Goal: Register for event/course

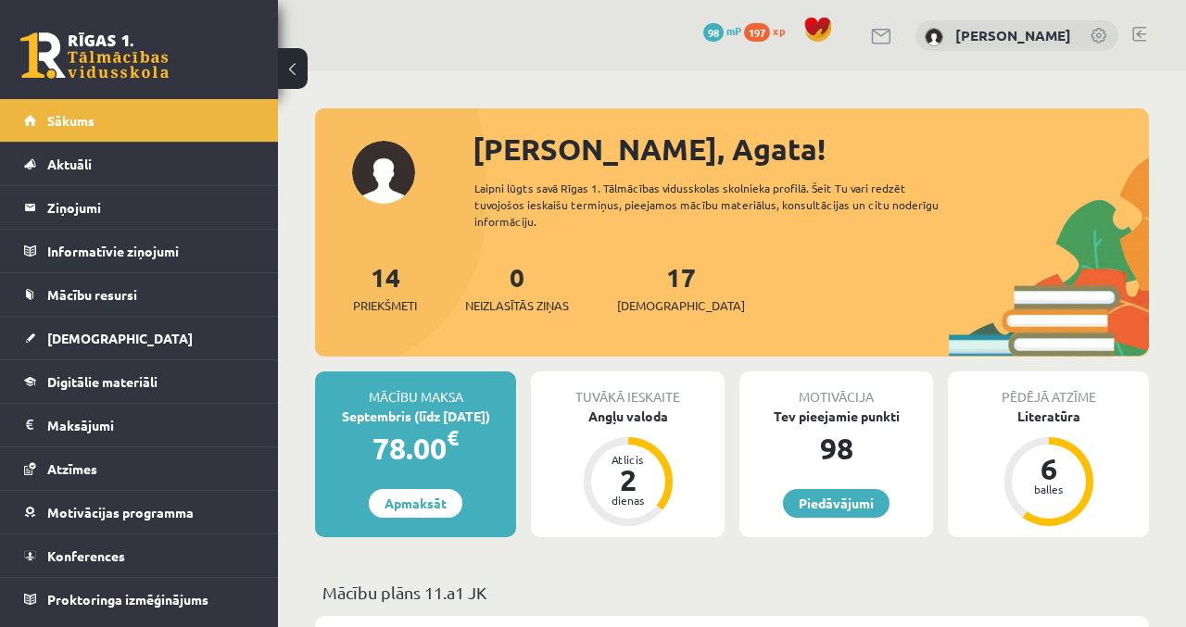
click at [656, 407] on div "Angļu valoda" at bounding box center [628, 416] width 194 height 19
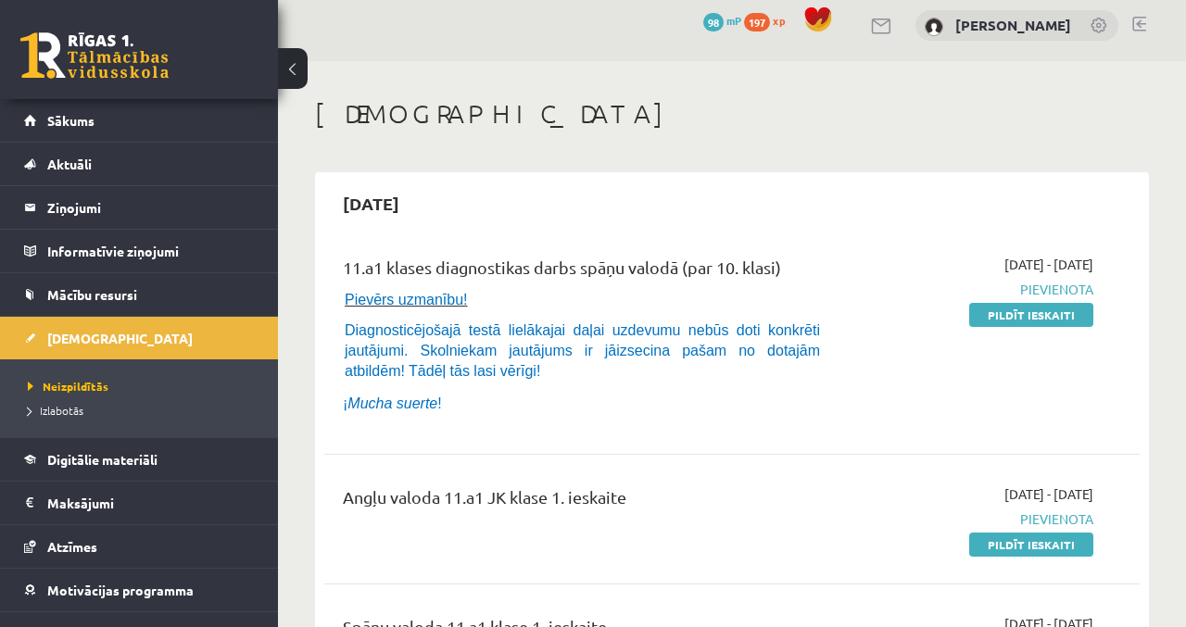
scroll to position [13, 0]
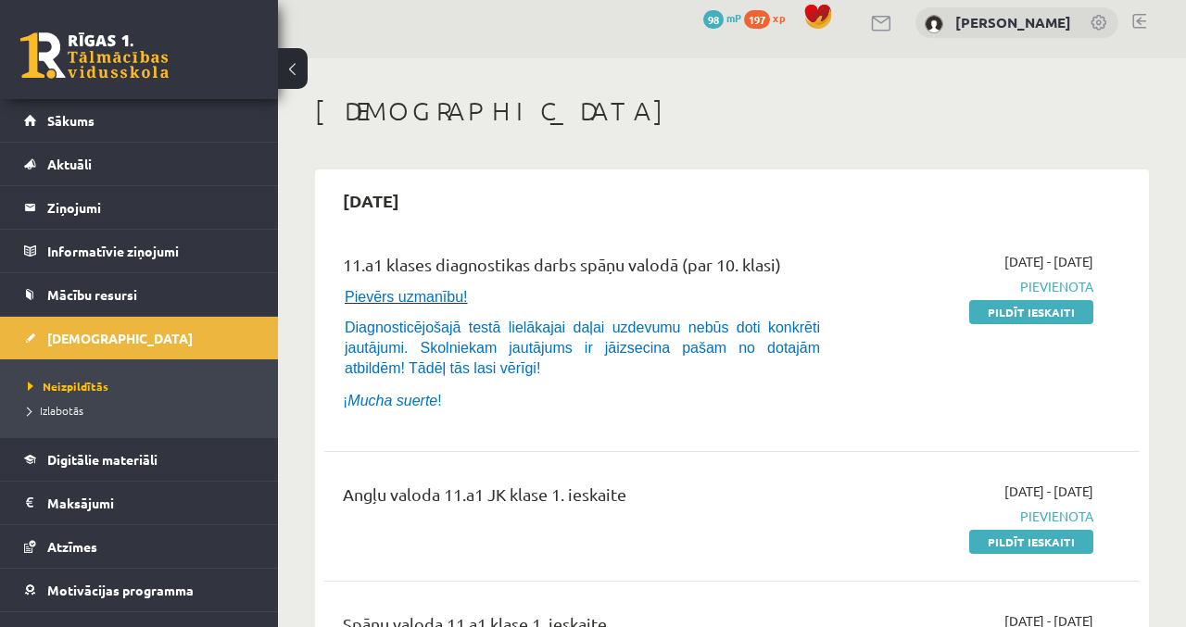
click at [119, 140] on link "Sākums" at bounding box center [139, 120] width 231 height 43
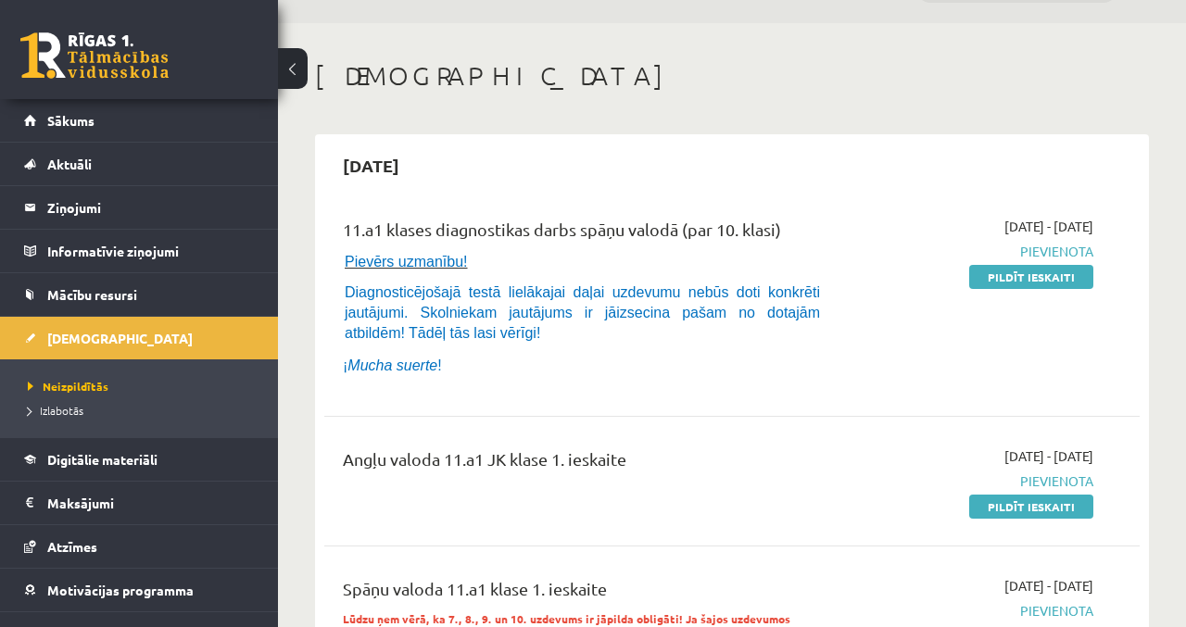
scroll to position [91, 0]
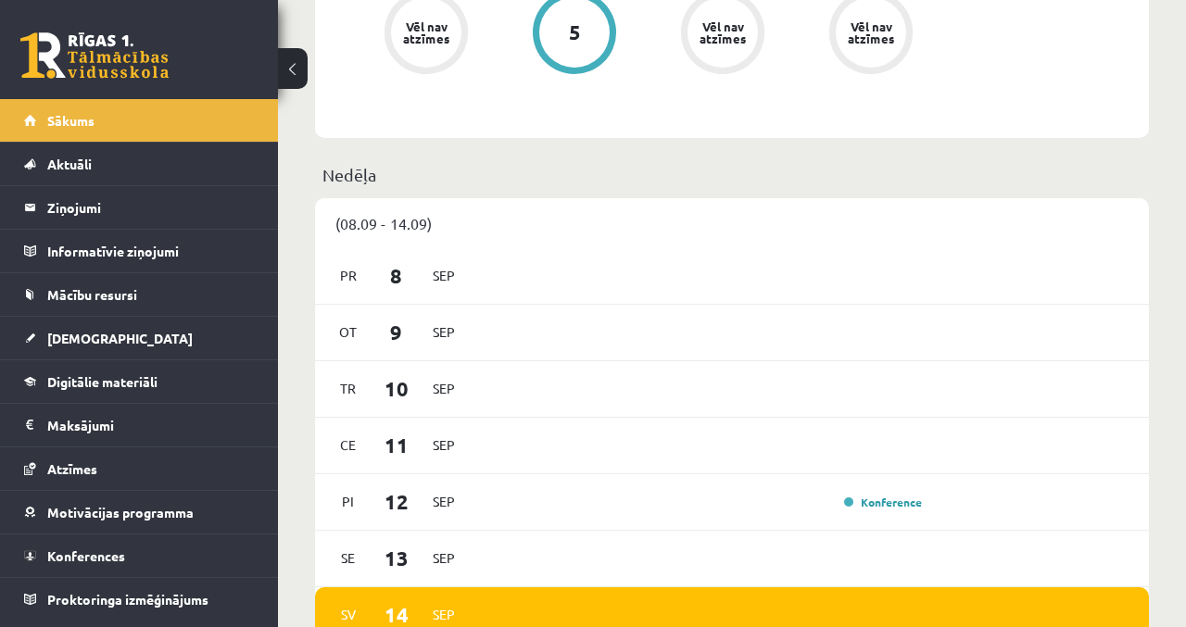
scroll to position [1021, 0]
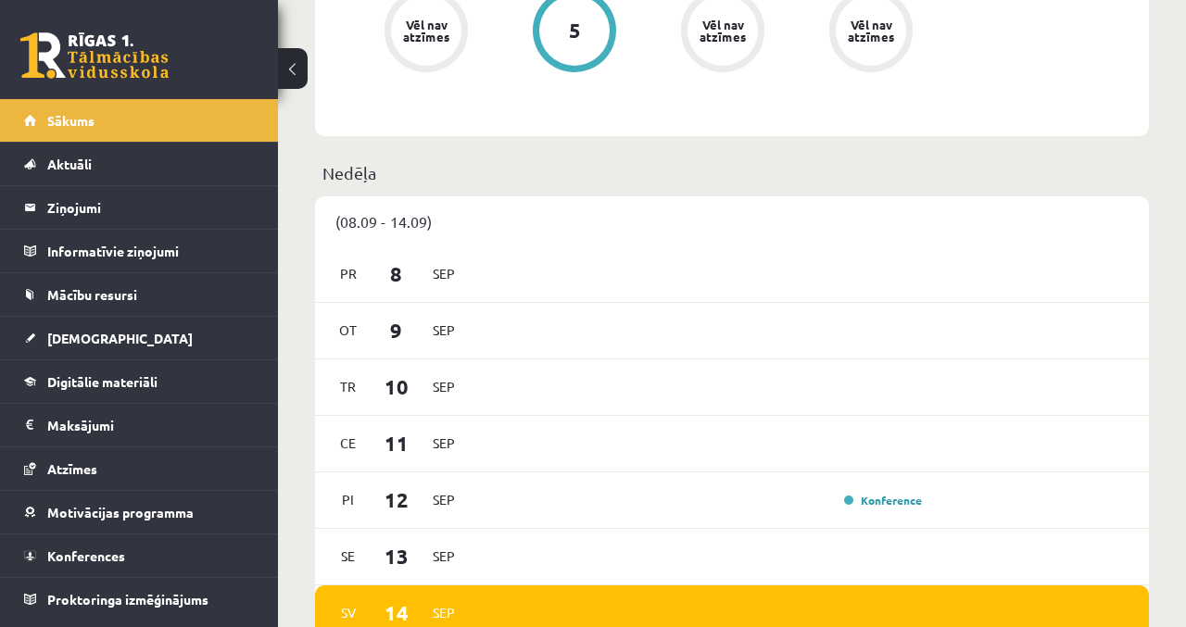
click at [965, 484] on div "Pi 12 Sep Konference" at bounding box center [732, 500] width 834 height 57
click at [898, 493] on link "Konference" at bounding box center [883, 500] width 78 height 15
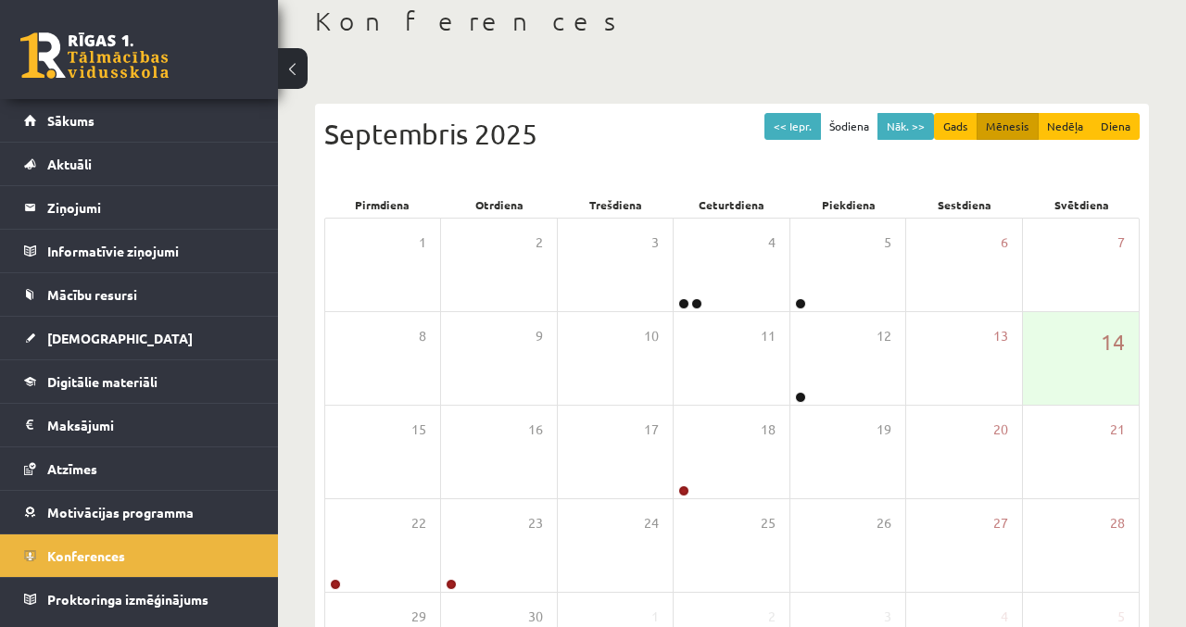
scroll to position [105, 0]
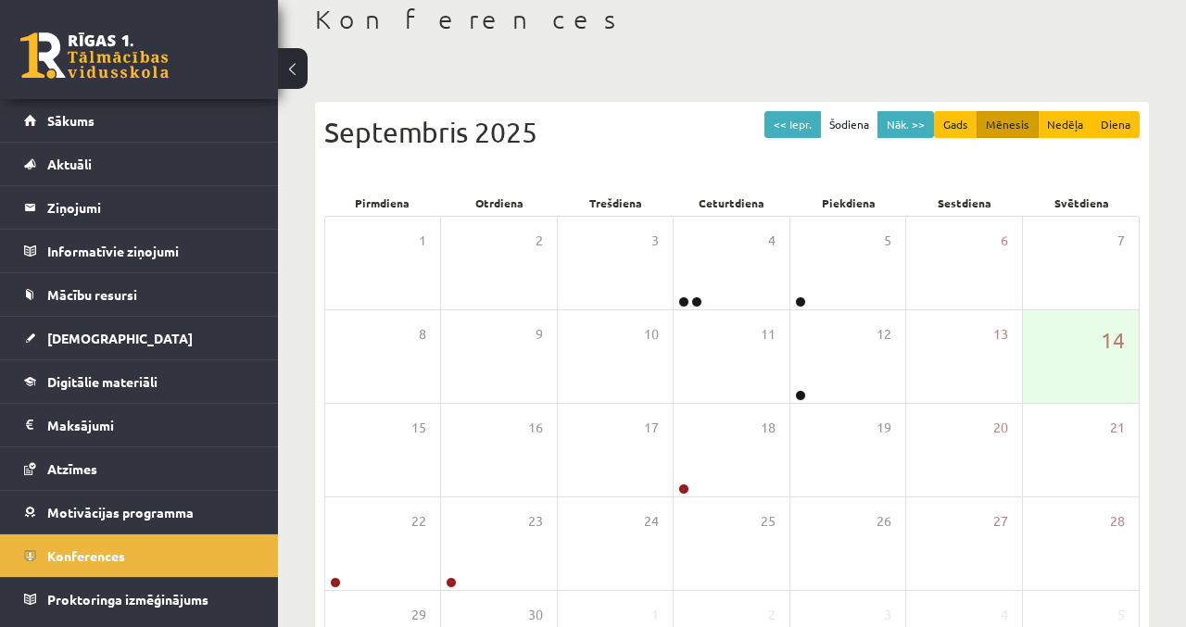
click at [861, 345] on div "12" at bounding box center [847, 356] width 115 height 93
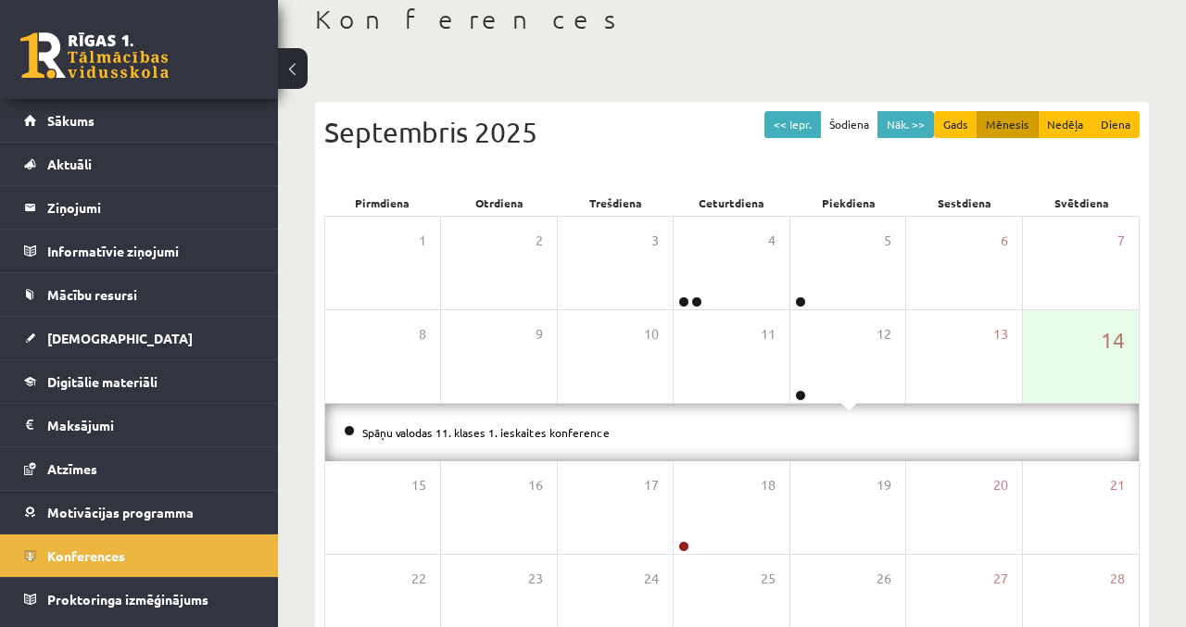
click at [572, 434] on link "Spāņu valodas 11. klases 1. ieskaites konference" at bounding box center [485, 432] width 247 height 15
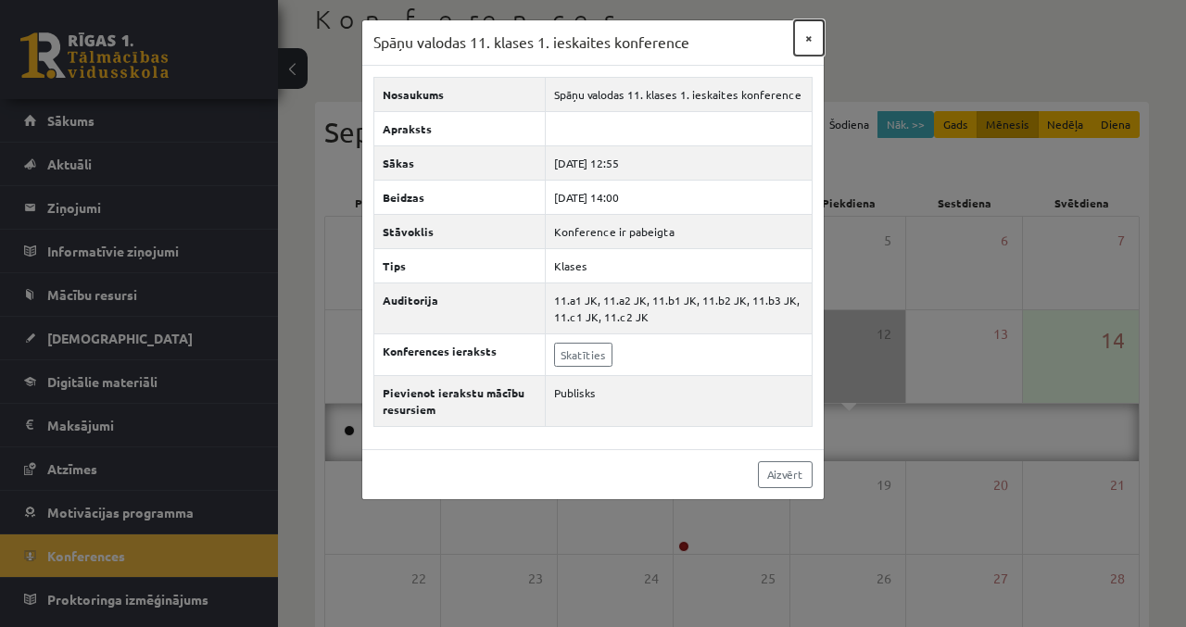
click at [807, 43] on button "×" at bounding box center [809, 37] width 30 height 35
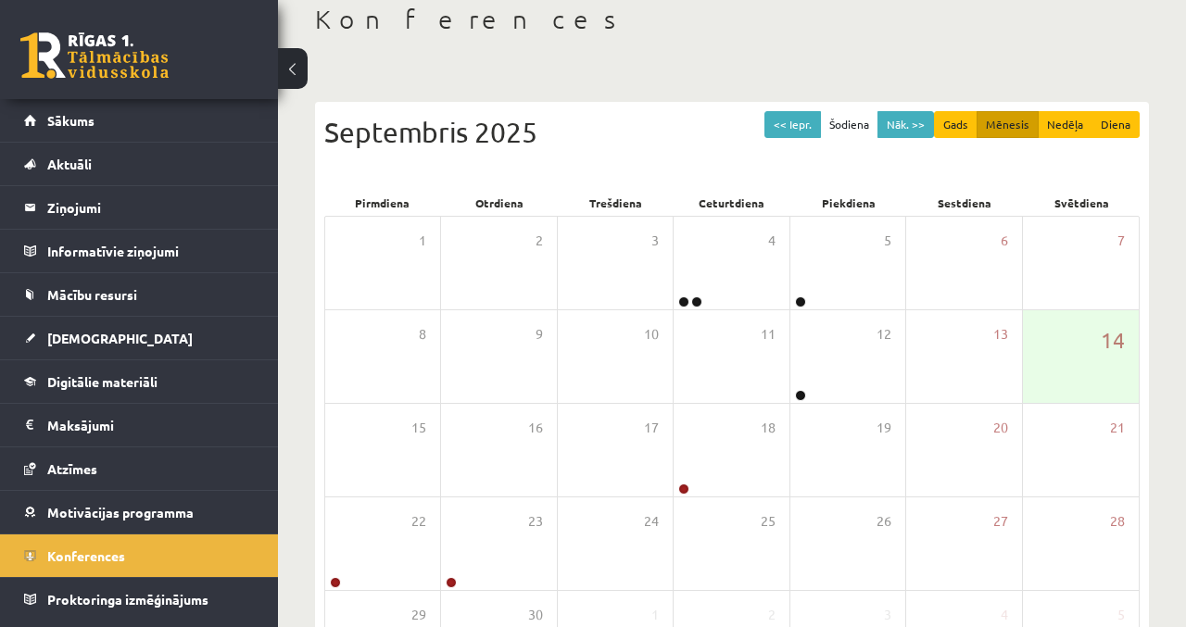
click at [848, 229] on div "5" at bounding box center [847, 263] width 115 height 93
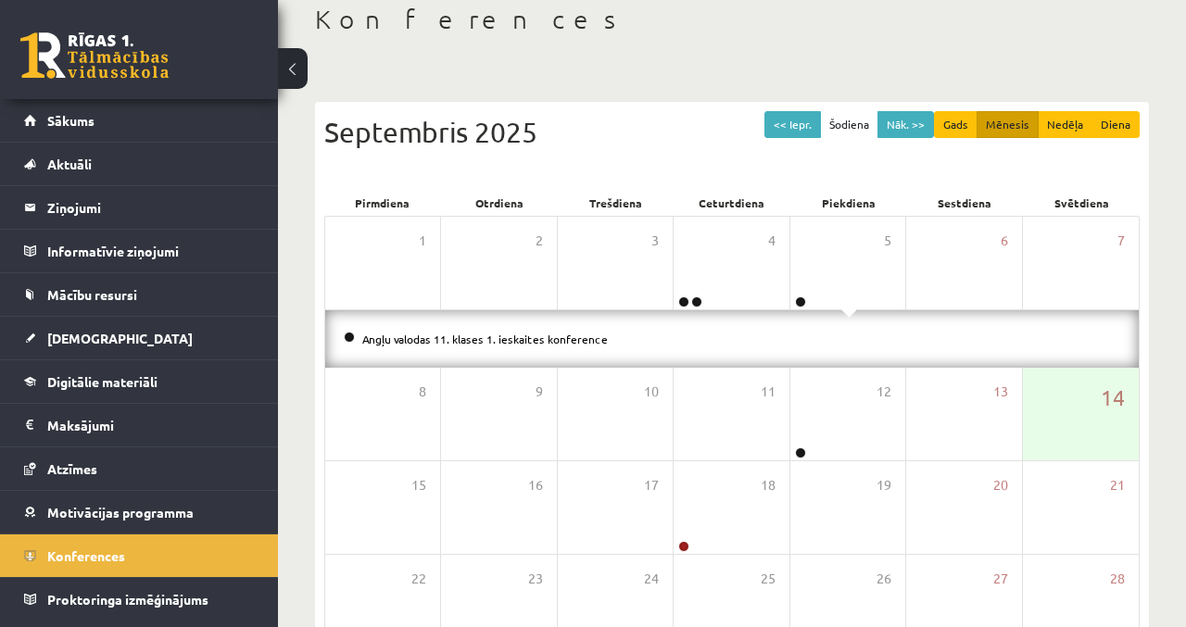
click at [534, 336] on link "Angļu valodas 11. klases 1. ieskaites konference" at bounding box center [484, 339] width 245 height 15
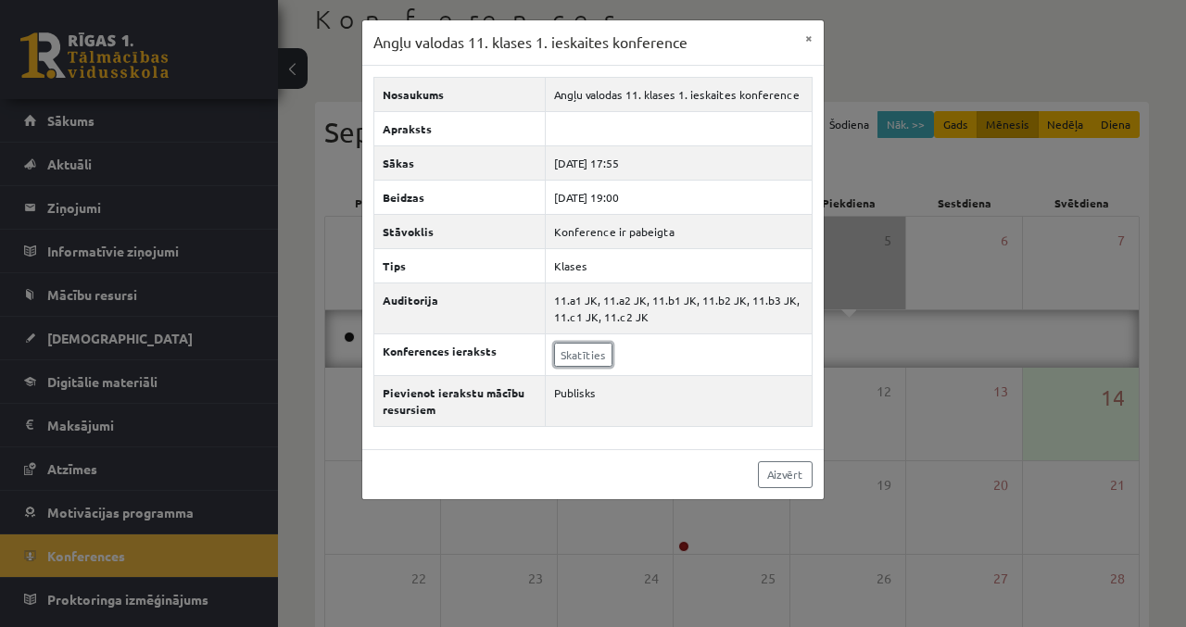
click at [574, 356] on link "Skatīties" at bounding box center [583, 355] width 58 height 24
